Goal: Information Seeking & Learning: Check status

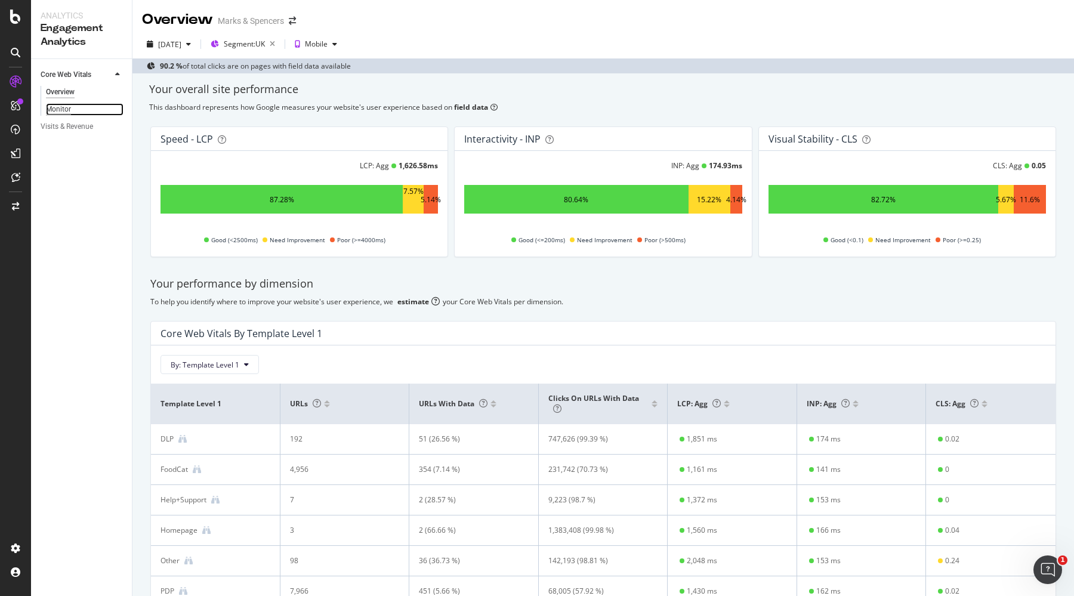
click at [63, 110] on div "Monitor" at bounding box center [58, 109] width 25 height 13
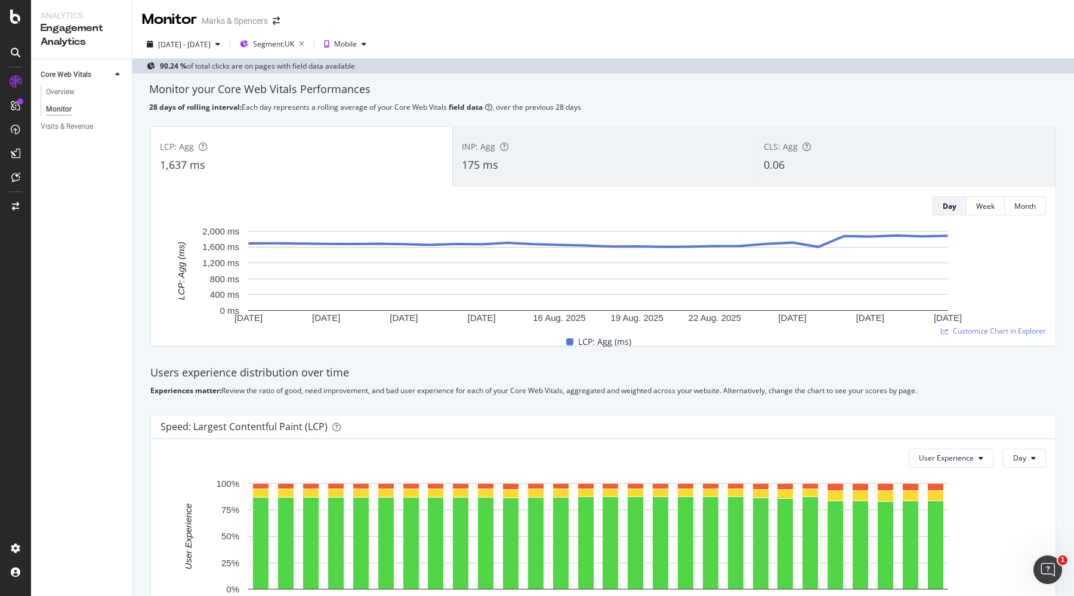
click at [652, 158] on div "175 ms" at bounding box center [603, 166] width 283 height 16
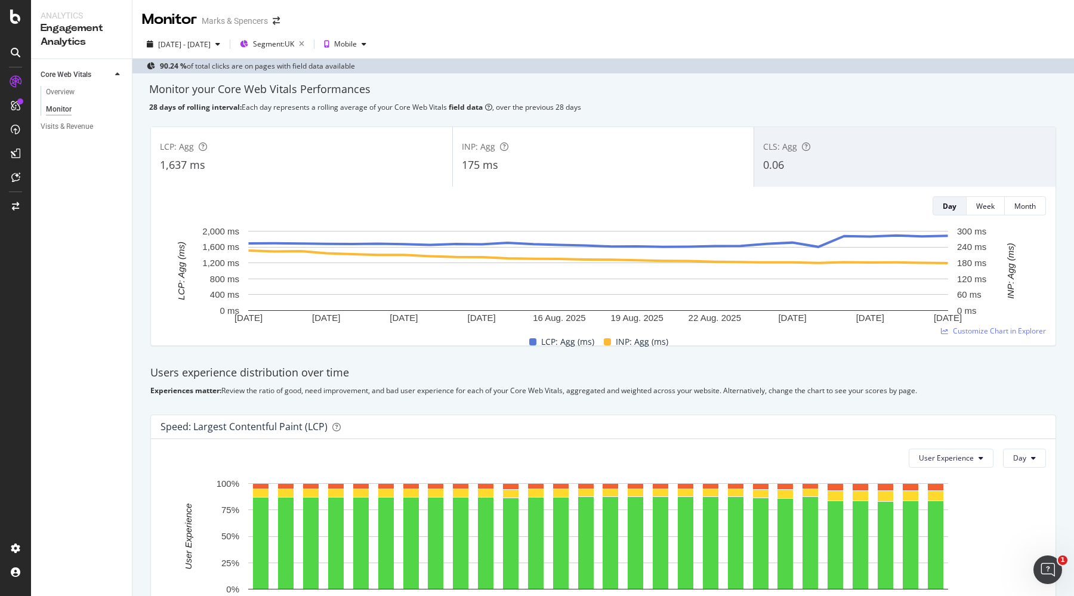
click at [360, 156] on div "LCP: Agg 1,637 ms" at bounding box center [301, 157] width 301 height 54
